Goal: Check status: Check status

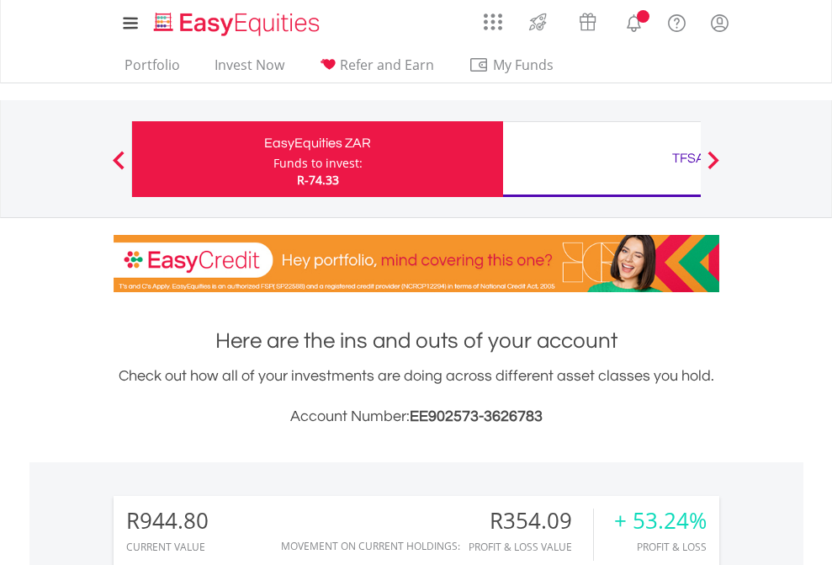
scroll to position [162, 264]
click at [274, 159] on div "Funds to invest:" at bounding box center [318, 163] width 89 height 17
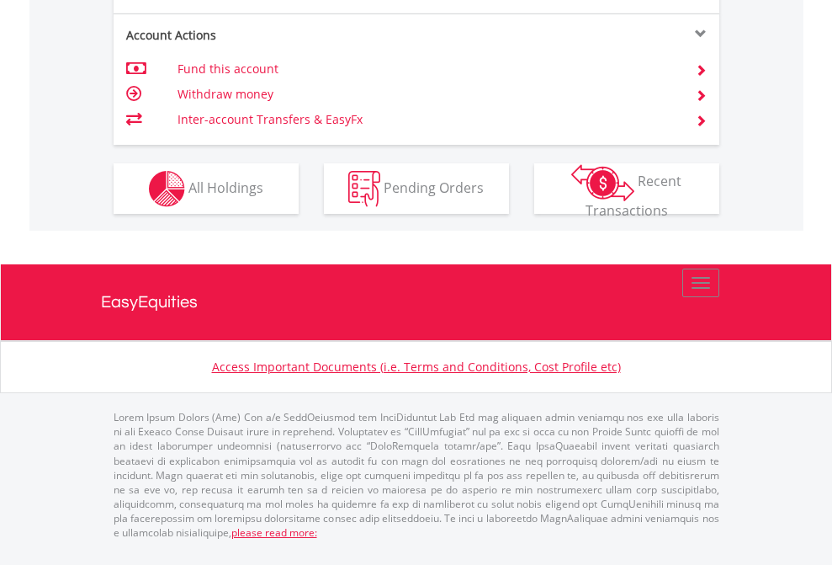
scroll to position [1580, 0]
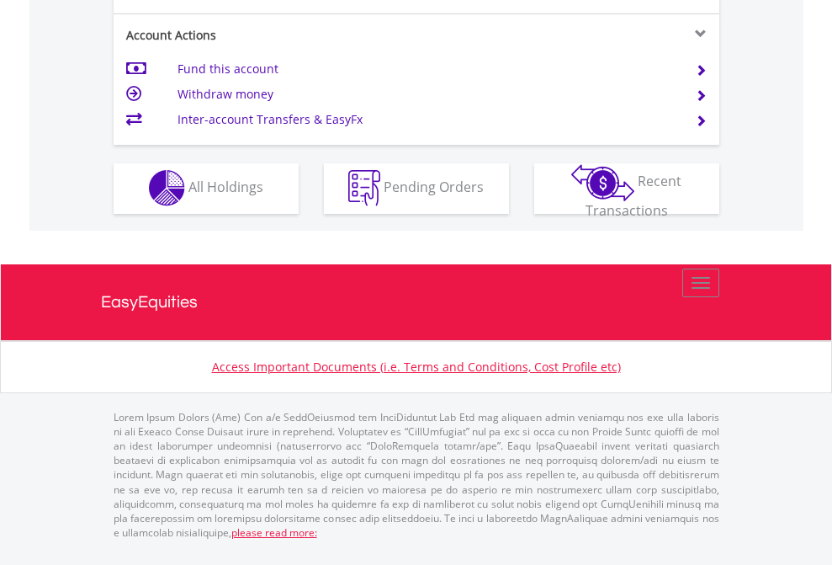
scroll to position [1574, 0]
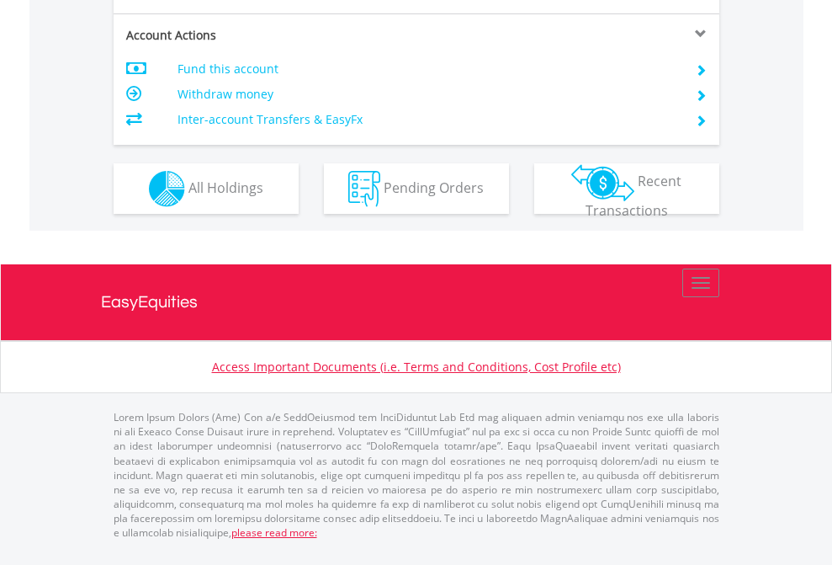
scroll to position [1469, 0]
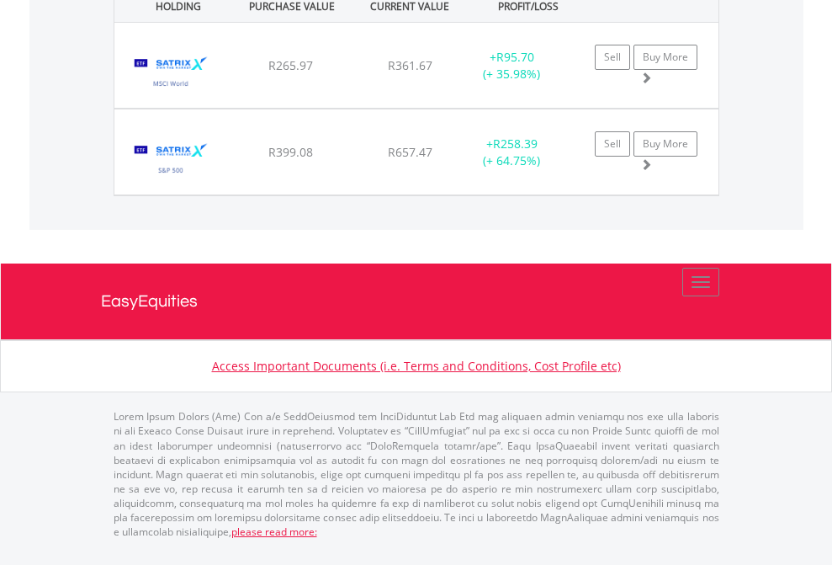
scroll to position [162, 264]
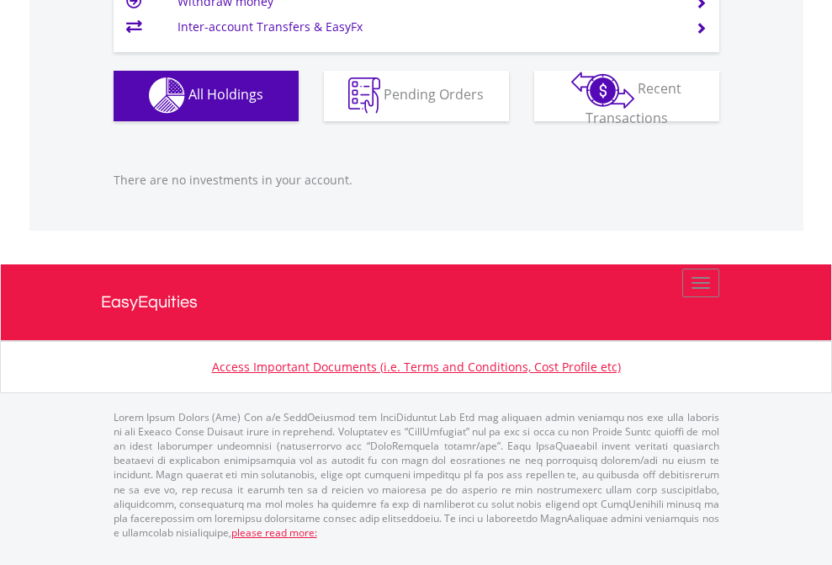
scroll to position [1666, 0]
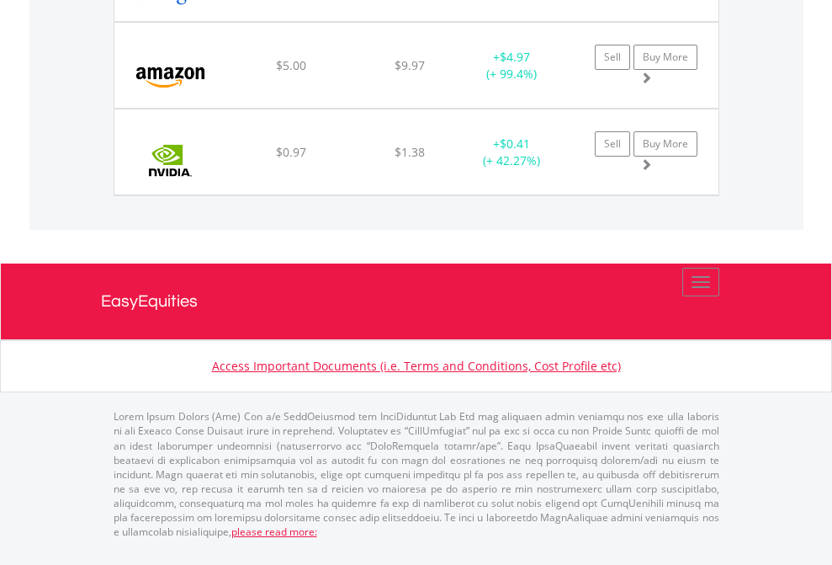
scroll to position [162, 264]
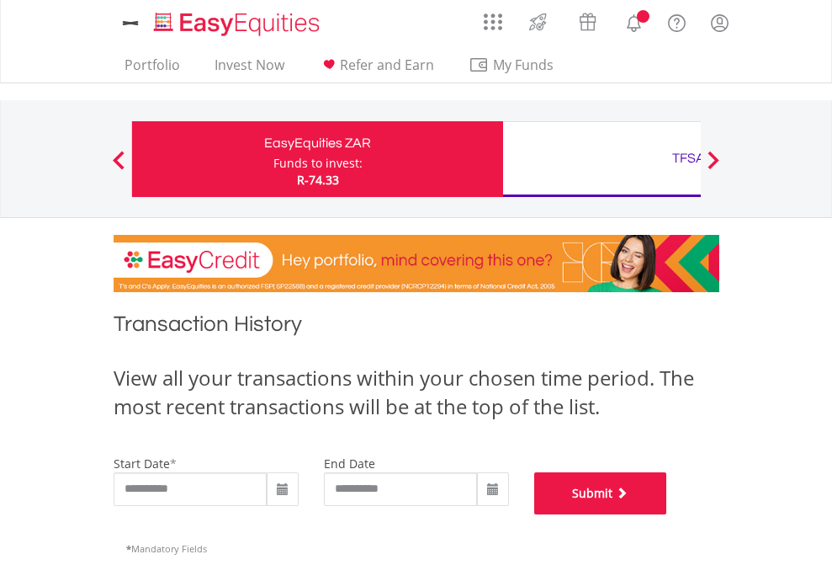
click at [667, 514] on button "Submit" at bounding box center [600, 493] width 133 height 42
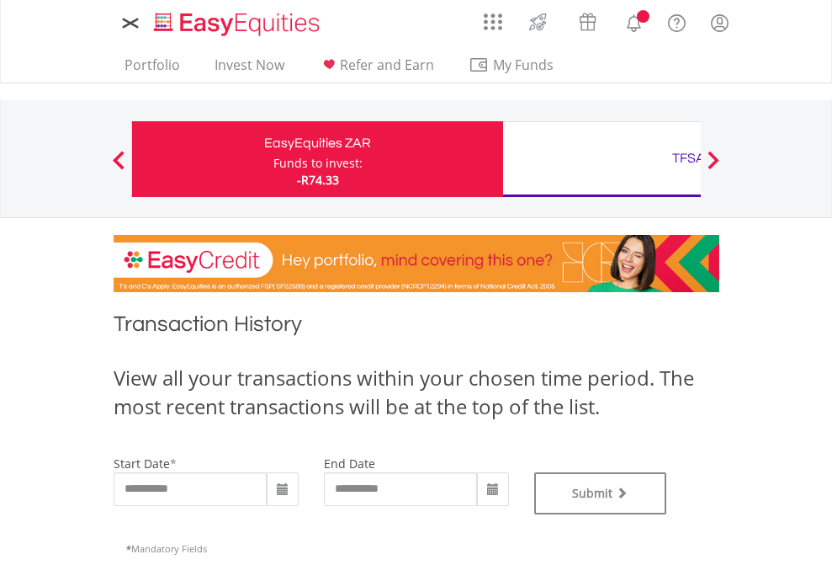
click at [602, 159] on div "TFSA" at bounding box center [688, 158] width 351 height 24
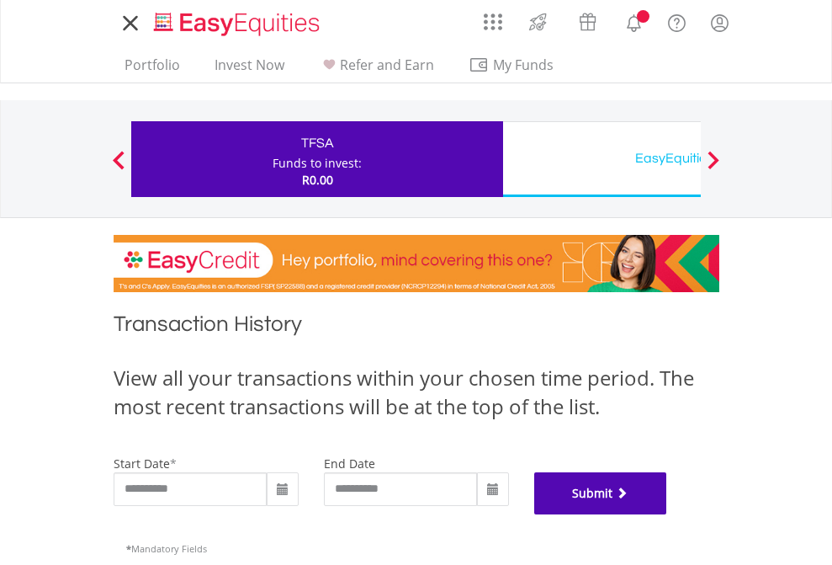
click at [667, 514] on button "Submit" at bounding box center [600, 493] width 133 height 42
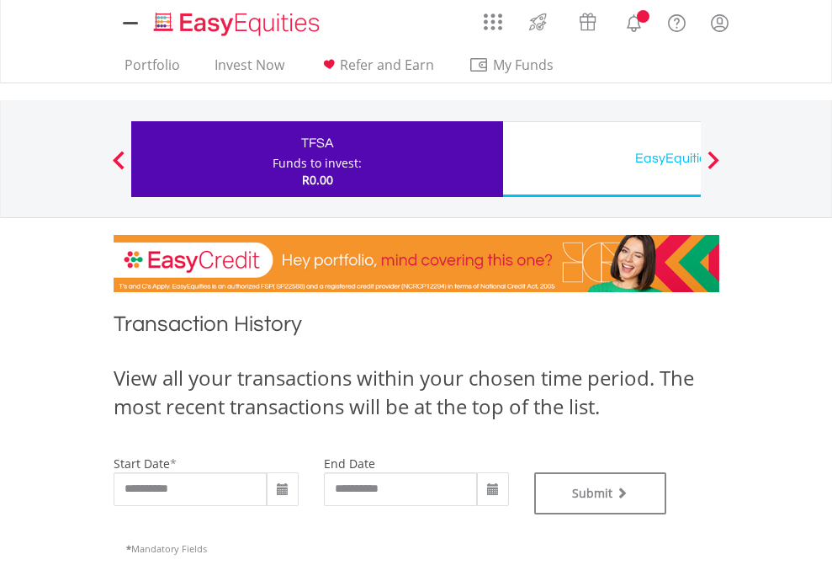
click at [602, 159] on div "EasyEquities USD" at bounding box center [688, 158] width 351 height 24
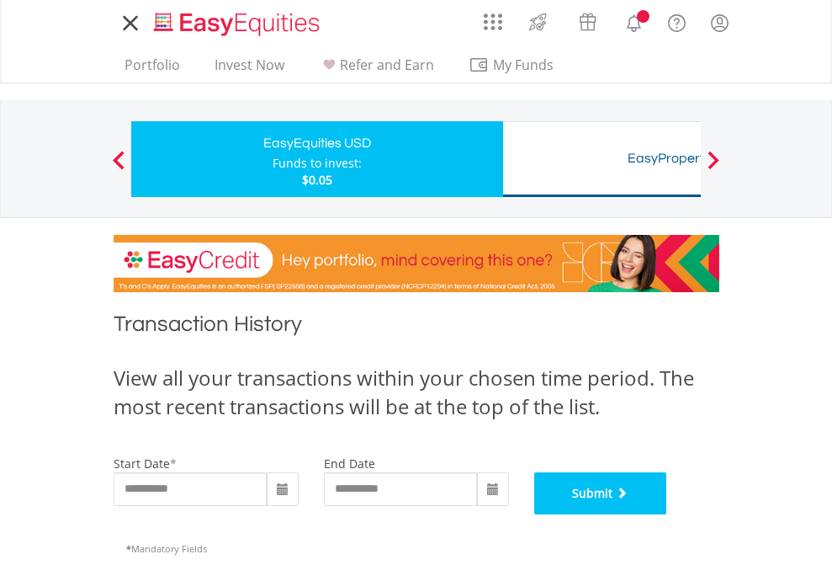
click at [667, 514] on button "Submit" at bounding box center [600, 493] width 133 height 42
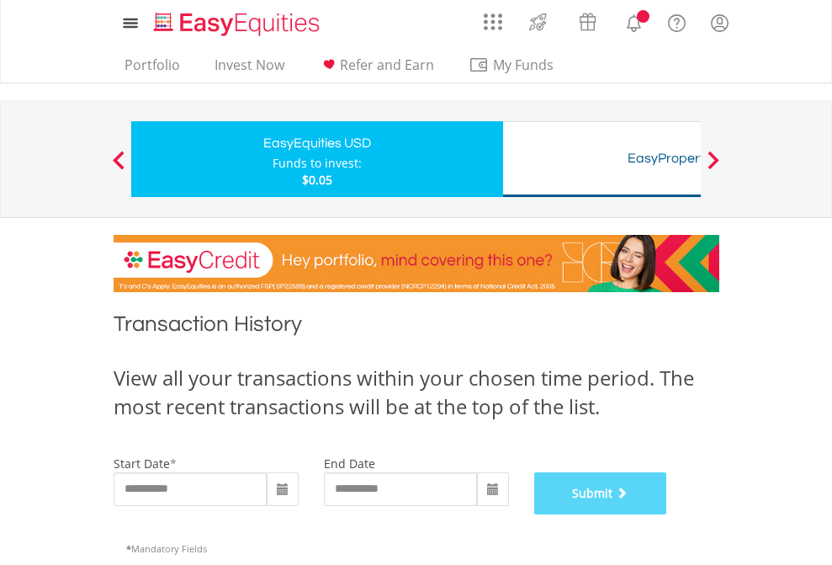
scroll to position [683, 0]
